Goal: Find specific page/section: Find specific page/section

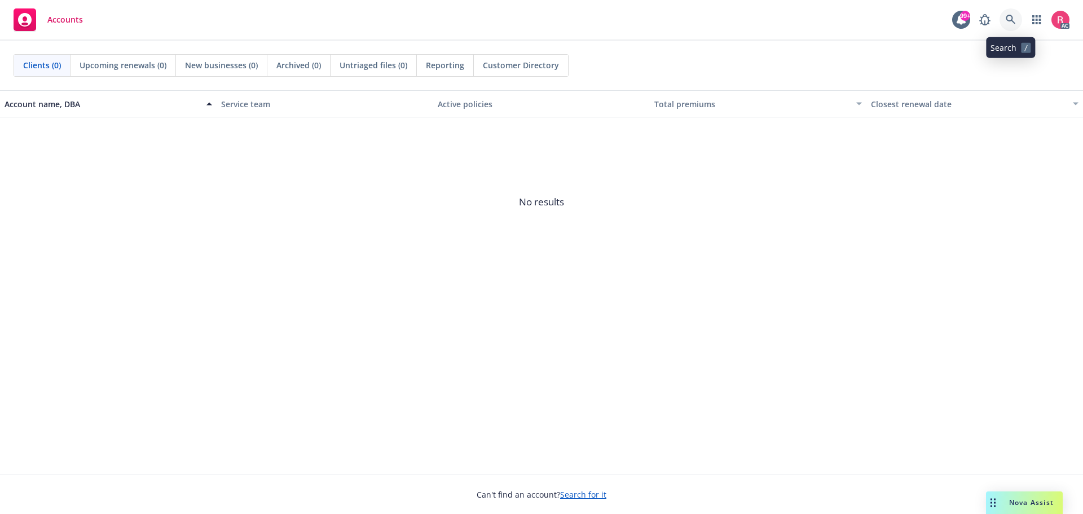
click at [1016, 20] on link at bounding box center [1010, 19] width 23 height 23
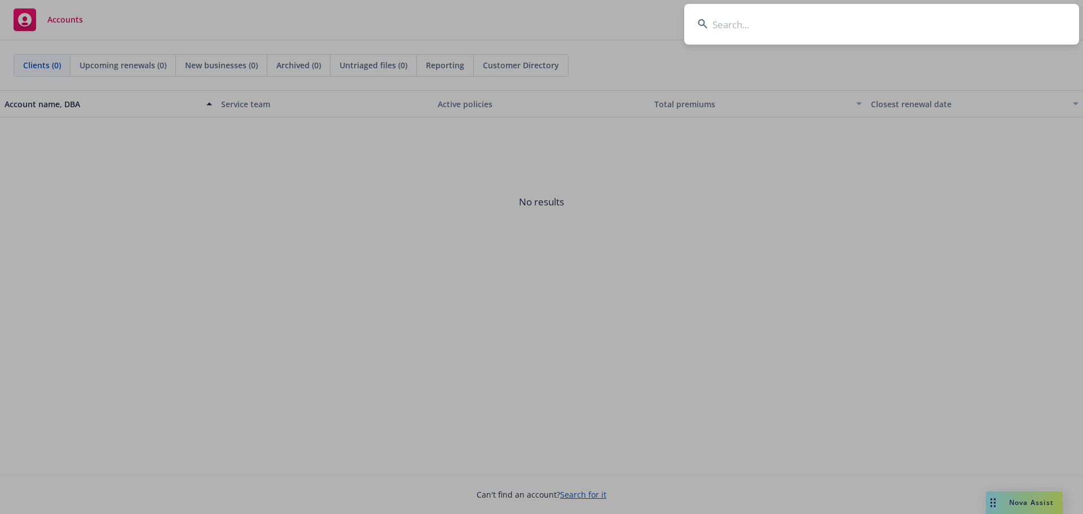
click at [782, 28] on input at bounding box center [881, 24] width 395 height 41
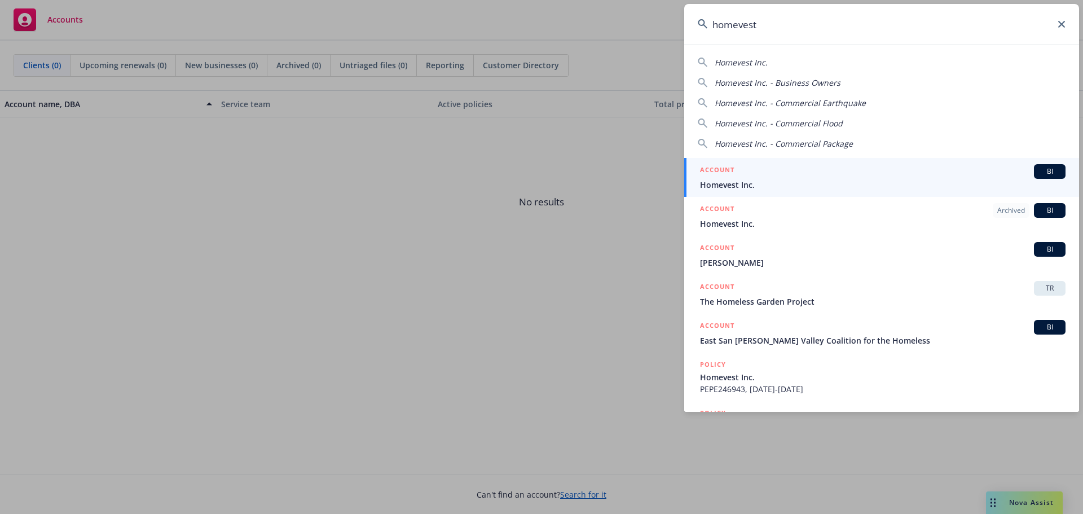
type input "homevest"
click at [1041, 173] on span "BI" at bounding box center [1049, 171] width 23 height 10
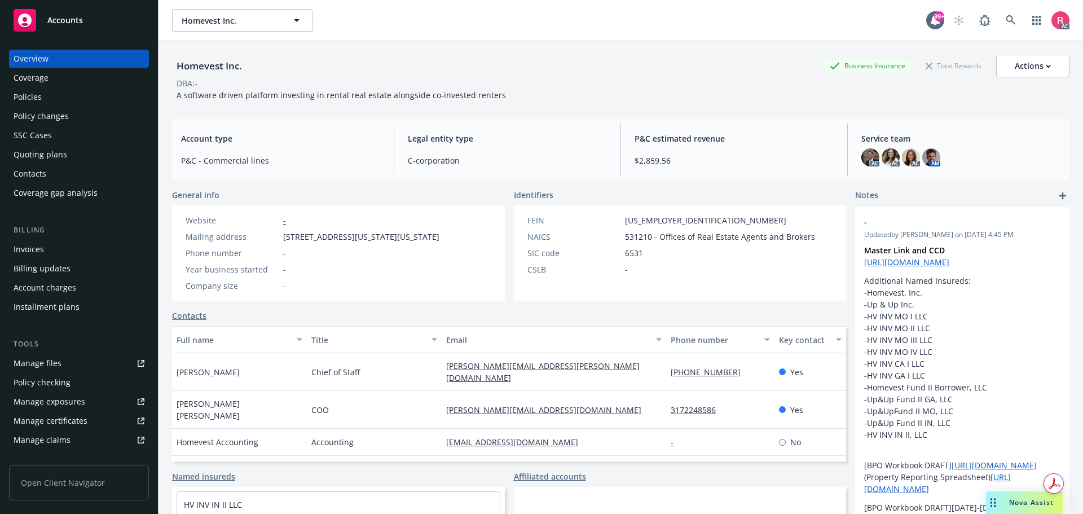
click at [30, 248] on div "Invoices" at bounding box center [29, 249] width 30 height 18
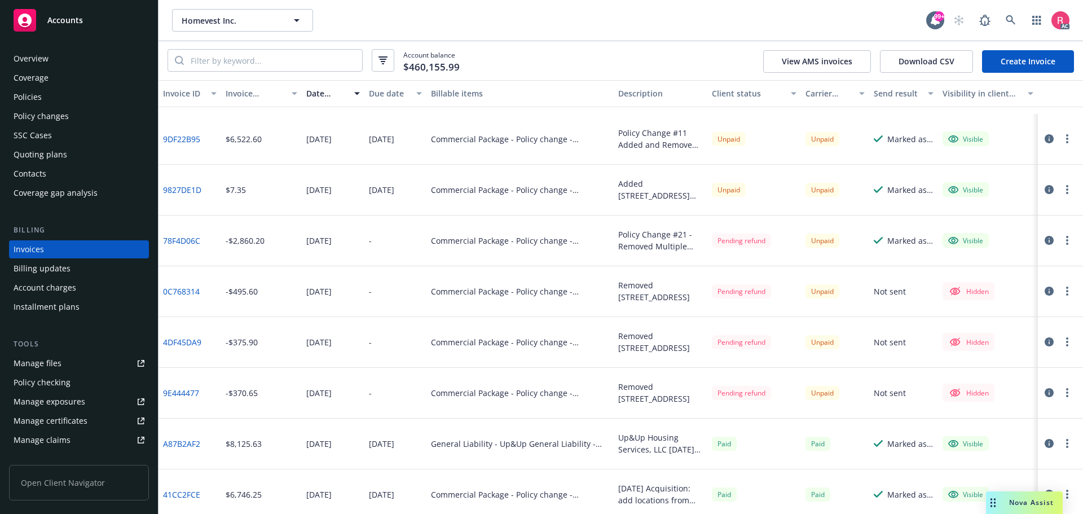
scroll to position [564, 0]
